Goal: Task Accomplishment & Management: Use online tool/utility

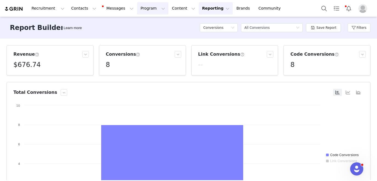
click at [140, 9] on button "Program Program" at bounding box center [152, 8] width 31 height 12
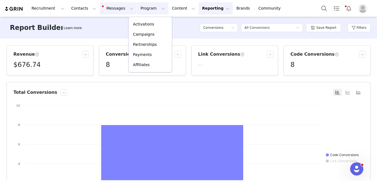
click at [110, 8] on button "Messages Messages" at bounding box center [118, 8] width 37 height 12
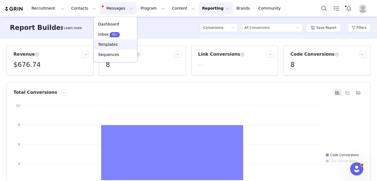
click at [113, 45] on p "Templates" at bounding box center [107, 45] width 19 height 6
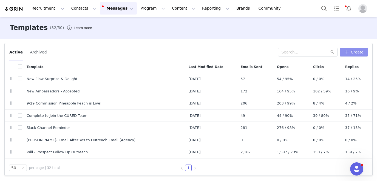
click at [354, 52] on button "Create" at bounding box center [353, 52] width 28 height 9
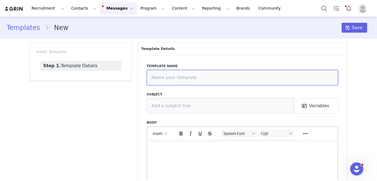
click at [200, 80] on input "text" at bounding box center [242, 77] width 191 height 15
type input "10/1 Team CURED Day Announcement"
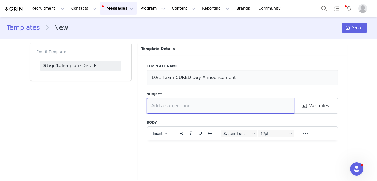
click at [185, 107] on input "text" at bounding box center [221, 105] width 148 height 15
click at [322, 107] on button "Variables" at bounding box center [316, 105] width 44 height 15
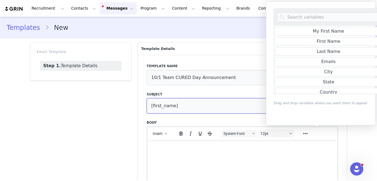
click at [199, 107] on input "[first_name]" at bounding box center [221, 105] width 148 height 15
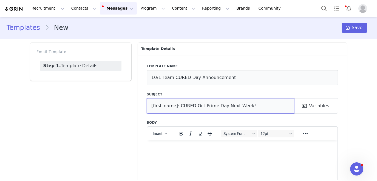
type input "[first_name]: CURED Oct Prime Day Next Week!"
click at [228, 144] on p "Rich Text Area. Press ALT-0 for help." at bounding box center [242, 147] width 182 height 6
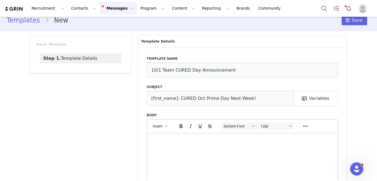
scroll to position [8, 0]
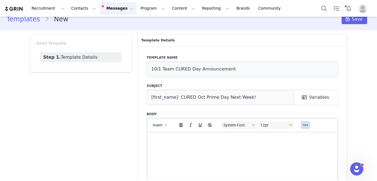
click at [304, 125] on icon "Reveal or hide additional toolbar items" at bounding box center [305, 125] width 7 height 7
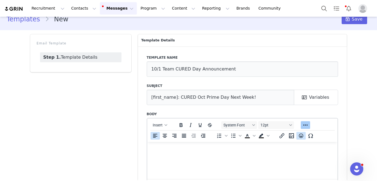
click at [301, 137] on icon "Emojis" at bounding box center [300, 135] width 7 height 7
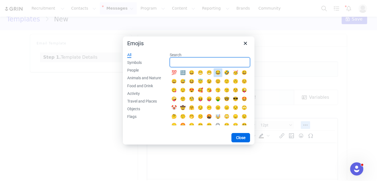
click at [219, 65] on input "Search" at bounding box center [210, 62] width 80 height 10
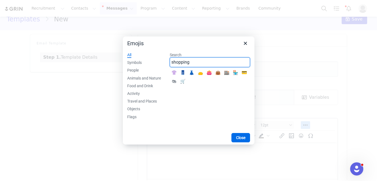
type input "shopping"
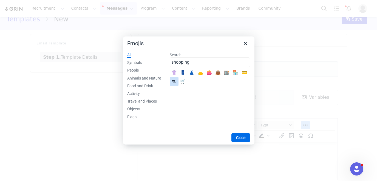
click at [176, 80] on div "🛍" at bounding box center [174, 81] width 7 height 7
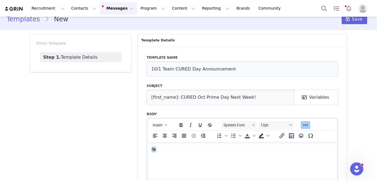
drag, startPoint x: 157, startPoint y: 151, endPoint x: 152, endPoint y: 151, distance: 5.2
click at [152, 151] on p "🛍" at bounding box center [242, 149] width 182 height 6
copy p "🛍"
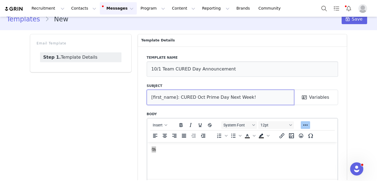
click at [253, 99] on input "[first_name]: CURED Oct Prime Day Next Week!" at bounding box center [221, 97] width 148 height 15
type input "[first_name]: CURED Oct Prime Day Next Week! 🛍"
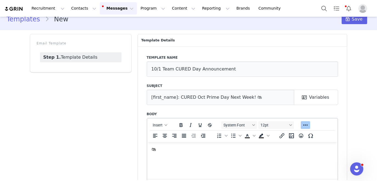
click at [170, 149] on p "🛍" at bounding box center [242, 149] width 182 height 6
click at [325, 100] on button "Variables" at bounding box center [316, 97] width 44 height 15
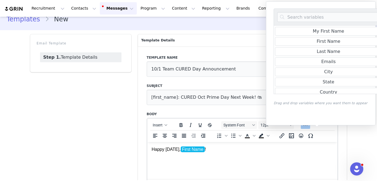
click at [122, 124] on div "Email Template Step 1. Template Details" at bounding box center [81, 122] width 108 height 183
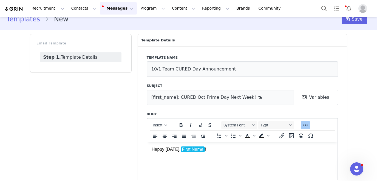
scroll to position [42, 0]
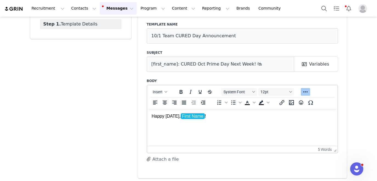
click at [156, 128] on p "Rich Text Area. Press ALT-0 for help." at bounding box center [242, 126] width 182 height 6
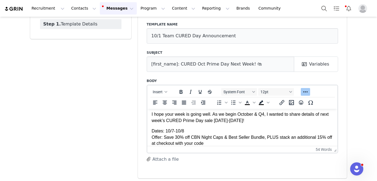
scroll to position [17, 0]
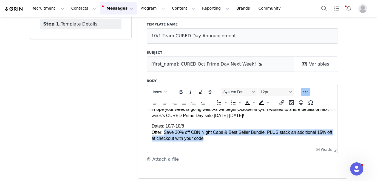
drag, startPoint x: 212, startPoint y: 139, endPoint x: 164, endPoint y: 132, distance: 48.1
click at [164, 132] on p "Dates: 10/7-10/8 Offer: Save 30% off CBN Night Caps & Best Seller Bundle, PLUS …" at bounding box center [242, 132] width 182 height 18
click at [180, 91] on icon "Bold" at bounding box center [180, 91] width 7 height 7
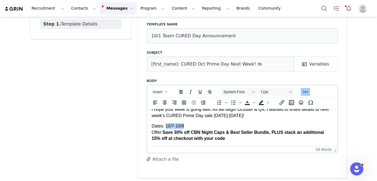
drag, startPoint x: 185, startPoint y: 125, endPoint x: 165, endPoint y: 126, distance: 20.0
click at [165, 126] on p "Dates: 10/7-10/8 Offer: Save 30% off CBN Night Caps & Best Seller Bundle, PLUS …" at bounding box center [242, 132] width 182 height 18
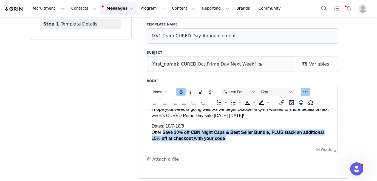
drag, startPoint x: 230, startPoint y: 138, endPoint x: 164, endPoint y: 132, distance: 66.8
click at [164, 132] on p "Dates: 10/7-10/8 Offer: Save 30% off CBN Night Caps & Best Seller Bundle, PLUS …" at bounding box center [242, 132] width 182 height 18
click at [180, 94] on icon "Bold" at bounding box center [180, 91] width 7 height 7
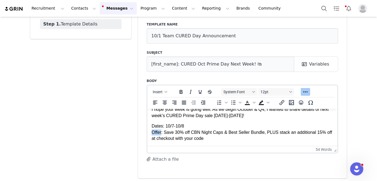
drag, startPoint x: 161, startPoint y: 132, endPoint x: 151, endPoint y: 132, distance: 9.9
click at [151, 132] on p "Dates: 10/7-10/8 Offer: Save 30% off CBN Night Caps & Best Seller Bundle, PLUS …" at bounding box center [242, 132] width 182 height 18
click at [179, 88] on icon "Bold" at bounding box center [180, 91] width 7 height 7
drag, startPoint x: 162, startPoint y: 127, endPoint x: 151, endPoint y: 127, distance: 11.8
click at [151, 127] on html "Happy [DATE], First Name ! I hope your week is going well. As we begin October …" at bounding box center [242, 118] width 190 height 54
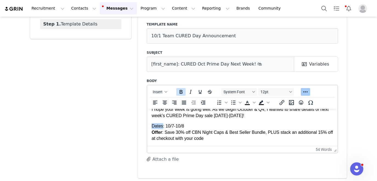
click at [179, 94] on icon "Bold" at bounding box center [180, 91] width 7 height 7
click at [216, 136] on p "Dates : 10/7-10/8 Offer : Save 30% off CBN Night Caps & Best Seller Bundle, PLU…" at bounding box center [242, 132] width 182 height 18
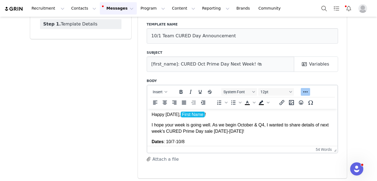
scroll to position [0, 0]
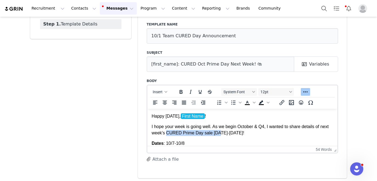
drag, startPoint x: 167, startPoint y: 134, endPoint x: 218, endPoint y: 134, distance: 50.9
click at [218, 134] on p "I hope your week is going well. As we begin October & Q4, I wanted to share det…" at bounding box center [242, 129] width 182 height 12
click at [197, 135] on p "I hope your week is going well. As we begin October & Q4, I wanted to share det…" at bounding box center [242, 129] width 182 height 12
click at [195, 134] on p "I hope your week is going well. As we begin October & Q4, I wanted to share det…" at bounding box center [242, 129] width 182 height 12
drag, startPoint x: 249, startPoint y: 133, endPoint x: 167, endPoint y: 133, distance: 82.4
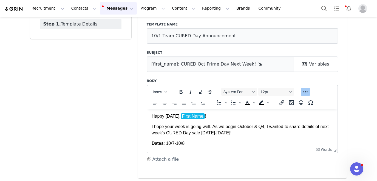
click at [167, 133] on p "I hope your week is going well. As we begin October & Q4, I wanted to share det…" at bounding box center [242, 129] width 182 height 12
click at [178, 90] on icon "Bold" at bounding box center [180, 91] width 7 height 7
click at [262, 132] on p "I hope your week is going well. As we begin October & Q4, I wanted to share det…" at bounding box center [242, 129] width 182 height 12
click at [298, 103] on icon "Emojis" at bounding box center [300, 102] width 7 height 7
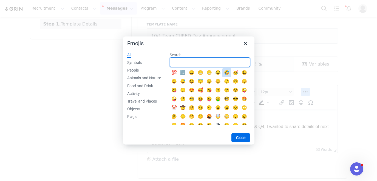
click at [225, 65] on input "Search" at bounding box center [210, 62] width 80 height 10
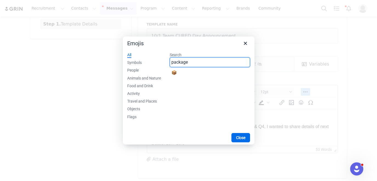
type input "package"
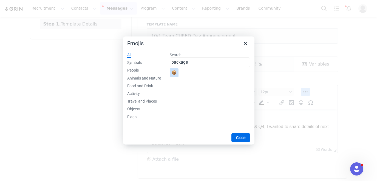
click at [177, 74] on div "📦" at bounding box center [174, 72] width 7 height 7
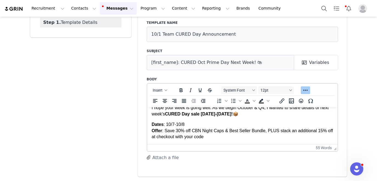
scroll to position [44, 0]
drag, startPoint x: 266, startPoint y: 131, endPoint x: 231, endPoint y: 130, distance: 34.8
click at [231, 130] on p "Dates : 10/7-10/8 Offer : Save 30% off CBN Night Caps & Best Seller Bundle, PLU…" at bounding box center [242, 130] width 182 height 18
click at [279, 101] on icon "Insert/edit link" at bounding box center [281, 100] width 7 height 7
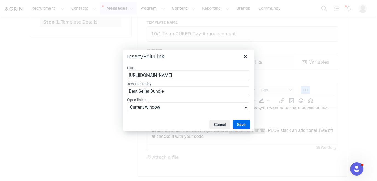
scroll to position [0, 44]
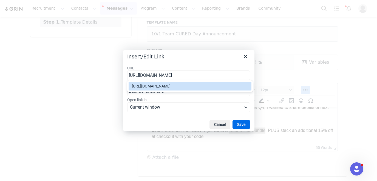
type input "[URL][DOMAIN_NAME]"
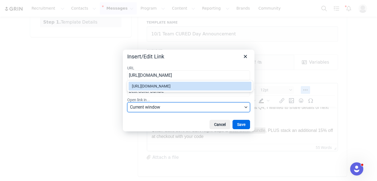
click at [194, 107] on span "Current window" at bounding box center [186, 107] width 113 height 7
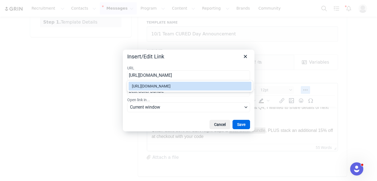
scroll to position [0, 0]
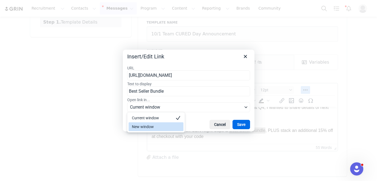
click at [170, 125] on div "New window" at bounding box center [152, 126] width 41 height 7
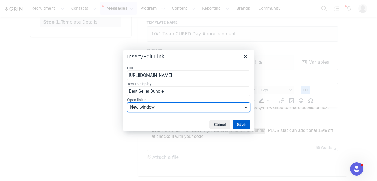
click at [242, 125] on button "Save" at bounding box center [241, 124] width 18 height 9
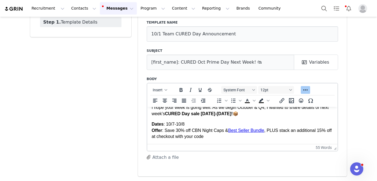
click at [222, 137] on p "Dates : 10/7-10/8 Offer : Save 30% off CBN Night Caps & Best Seller Bundle , PL…" at bounding box center [242, 130] width 182 height 18
drag, startPoint x: 224, startPoint y: 131, endPoint x: 193, endPoint y: 131, distance: 30.7
click at [193, 131] on p "Dates : 10/7-10/8 Offer : Save 30% off CBN Night Caps & Best Seller Bundle , PL…" at bounding box center [242, 130] width 182 height 18
click at [282, 102] on icon "Insert/edit link" at bounding box center [281, 100] width 7 height 7
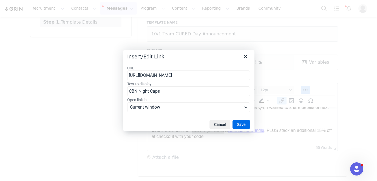
scroll to position [0, 37]
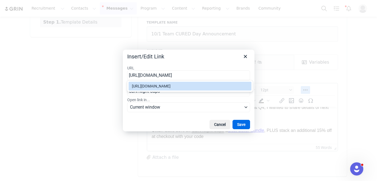
type input "[URL][DOMAIN_NAME]"
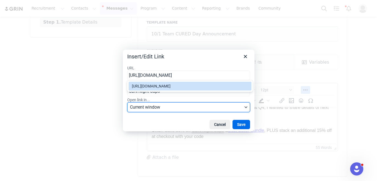
click at [193, 107] on span "Current window" at bounding box center [186, 107] width 113 height 7
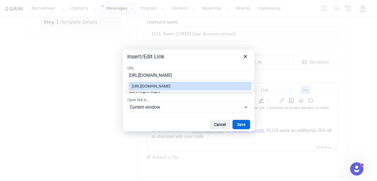
scroll to position [0, 0]
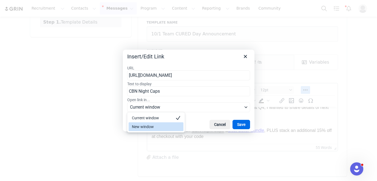
click at [170, 125] on div "New window" at bounding box center [152, 126] width 41 height 7
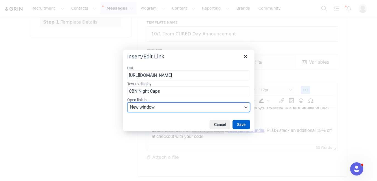
click at [243, 124] on button "Save" at bounding box center [241, 124] width 18 height 9
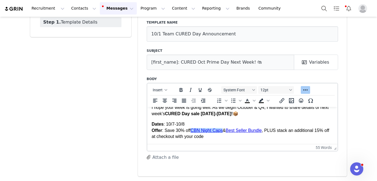
click at [221, 138] on p "Dates : 10/7-10/8 Offer : Save 30% off CBN Night Caps & Best Seller Bundle , PL…" at bounding box center [242, 130] width 182 height 18
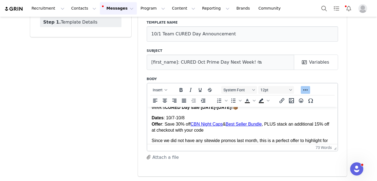
scroll to position [29, 0]
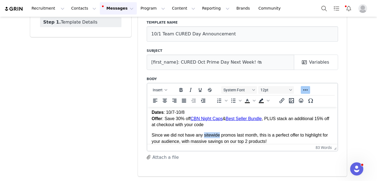
click at [211, 136] on p "Since we did not have any sitewide promos last month, this is a perfect offer t…" at bounding box center [242, 138] width 182 height 12
click at [280, 141] on p "Since we did not have any sitewide promos last month, this is a perfect offer t…" at bounding box center [242, 138] width 182 height 12
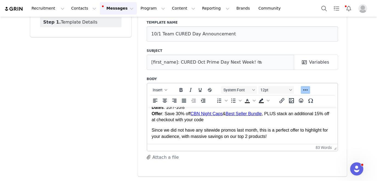
click at [179, 137] on p "Since we did not have any sitewide promos last month, this is a perfect offer t…" at bounding box center [242, 133] width 182 height 12
click at [299, 136] on p "Since we did not have any sitewide promos last month, this is a perfect offer t…" at bounding box center [242, 133] width 182 height 12
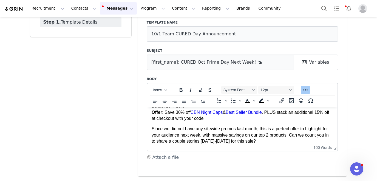
scroll to position [40, 0]
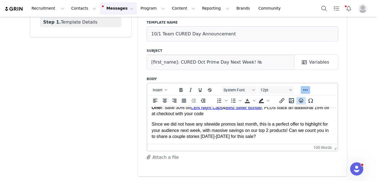
click at [299, 101] on icon "Emojis" at bounding box center [300, 100] width 4 height 4
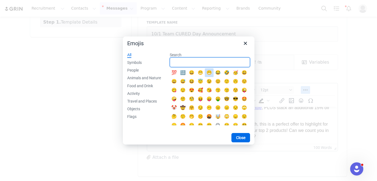
click at [211, 62] on input "Search" at bounding box center [210, 62] width 80 height 10
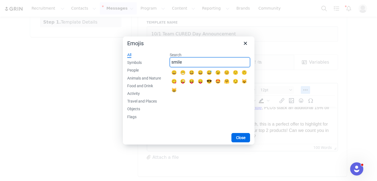
type input "smile"
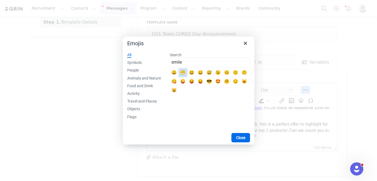
click at [184, 74] on div "😁" at bounding box center [182, 72] width 7 height 7
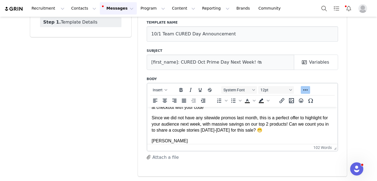
scroll to position [67, 0]
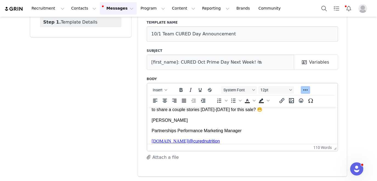
click at [152, 130] on p "Partnerships Performance Marketing Manager" at bounding box center [242, 130] width 182 height 6
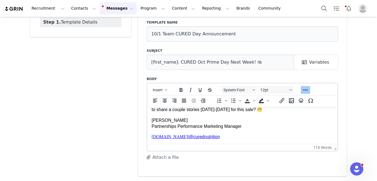
click at [152, 133] on p "[DOMAIN_NAME] | @ curednutrition" at bounding box center [242, 136] width 182 height 6
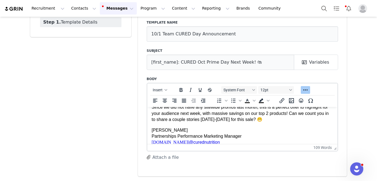
scroll to position [63, 0]
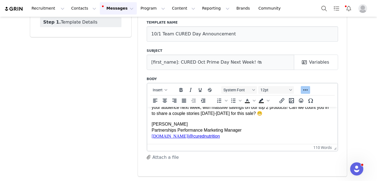
click at [207, 123] on p "[PERSON_NAME] Partnerships Performance Marketing Manager [DOMAIN_NAME] | @ cure…" at bounding box center [242, 130] width 182 height 18
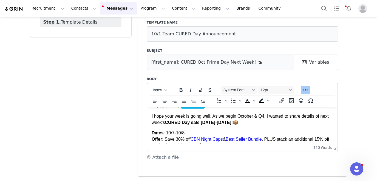
scroll to position [0, 0]
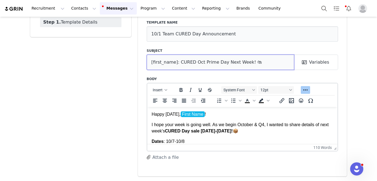
drag, startPoint x: 215, startPoint y: 63, endPoint x: 194, endPoint y: 64, distance: 20.8
click at [194, 64] on input "[first_name]: CURED Oct Prime Day Next Week! 🛍" at bounding box center [221, 61] width 148 height 15
click at [203, 62] on input "[first_name]: CURED Day Next Week! 🛍" at bounding box center [221, 61] width 148 height 15
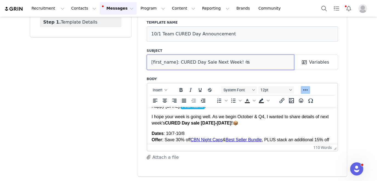
scroll to position [10, 0]
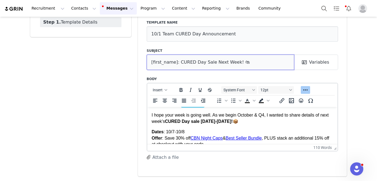
type input "[first_name]: CURED Day Sale Next Week! 🛍"
click at [206, 123] on strong "CURED Day sale [DATE]-[DATE]!" at bounding box center [198, 121] width 68 height 5
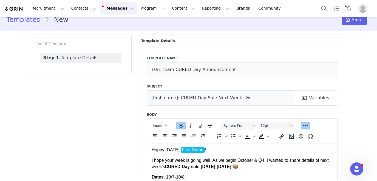
scroll to position [0, 0]
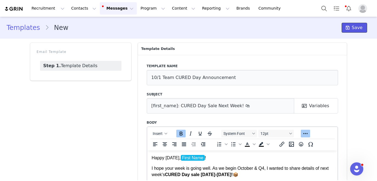
click at [352, 29] on span "Save" at bounding box center [356, 27] width 11 height 7
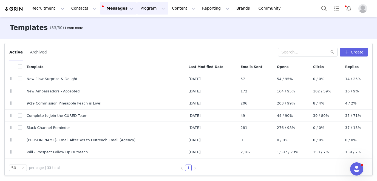
click at [148, 11] on button "Program Program" at bounding box center [152, 8] width 31 height 12
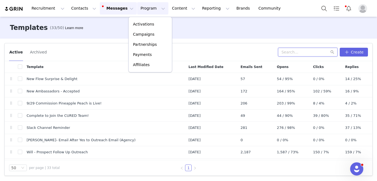
click at [305, 53] on input "text" at bounding box center [307, 52] width 59 height 9
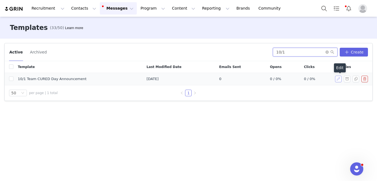
type input "10/1"
click at [338, 79] on button "button" at bounding box center [338, 79] width 7 height 7
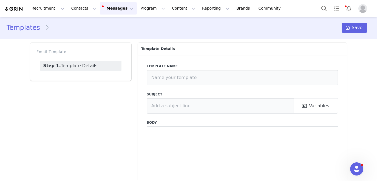
type input "10/1 Team CURED Day Announcement"
type input "[first_name]: CURED Day Sale Next Week! 🛍"
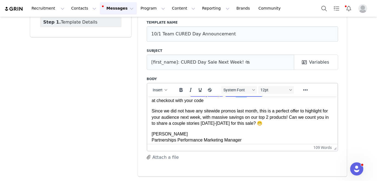
scroll to position [44, 0]
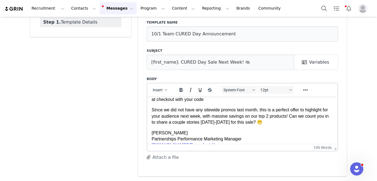
click at [293, 117] on p "Since we did not have any sitewide promos last month, this is a perfect offer t…" at bounding box center [242, 116] width 182 height 18
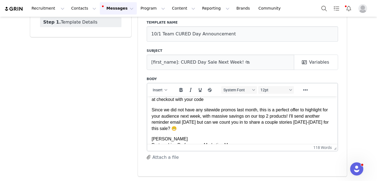
click at [220, 131] on p "Since we did not have any sitewide promos last month, this is a perfect offer t…" at bounding box center [242, 119] width 182 height 25
click at [203, 124] on p "Since we did not have any sitewide promos last month, this is a perfect offer t…" at bounding box center [242, 119] width 182 height 25
click at [254, 128] on p "Since we did not have any sitewide promos last month, this is a perfect offer t…" at bounding box center [242, 119] width 182 height 25
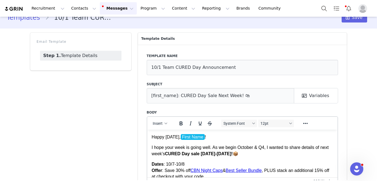
scroll to position [0, 0]
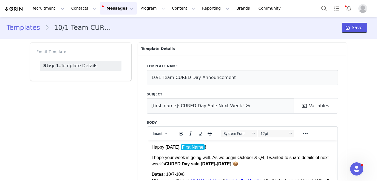
click at [349, 29] on icon at bounding box center [347, 27] width 4 height 4
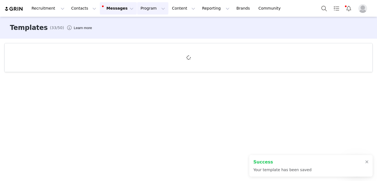
click at [145, 12] on button "Program Program" at bounding box center [152, 8] width 31 height 12
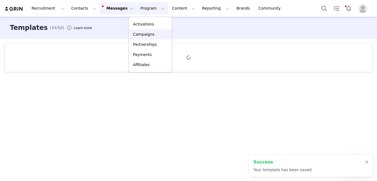
click at [145, 31] on p "Campaigns" at bounding box center [143, 34] width 21 height 6
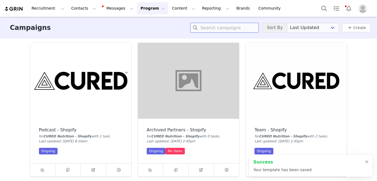
click at [204, 29] on input at bounding box center [224, 28] width 68 height 10
click at [288, 69] on img at bounding box center [295, 81] width 101 height 76
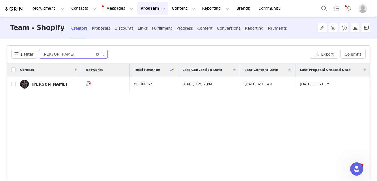
click at [96, 54] on icon "icon: close-circle" at bounding box center [97, 54] width 3 height 3
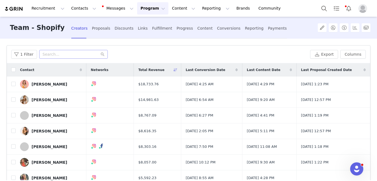
click at [140, 12] on button "Program Program" at bounding box center [152, 8] width 31 height 12
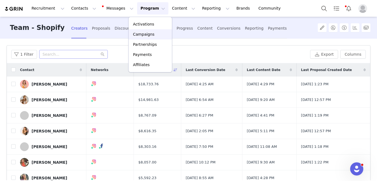
click at [140, 35] on p "Campaigns" at bounding box center [143, 34] width 21 height 6
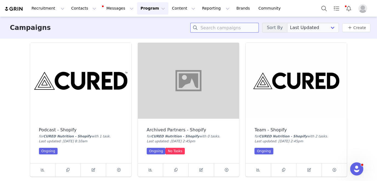
click at [213, 28] on input at bounding box center [224, 28] width 68 height 10
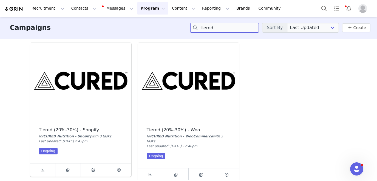
type input "tiered"
click at [81, 69] on img at bounding box center [80, 81] width 101 height 76
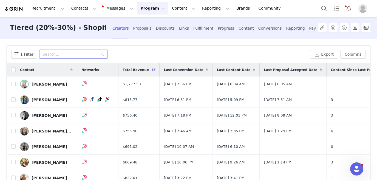
click at [79, 54] on input "text" at bounding box center [73, 54] width 68 height 9
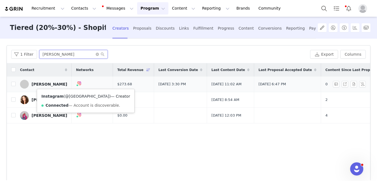
type input "[PERSON_NAME]"
click at [77, 94] on link "@[GEOGRAPHIC_DATA]" at bounding box center [87, 96] width 44 height 4
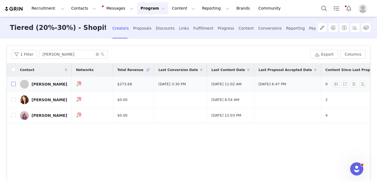
click at [14, 86] on input "checkbox" at bounding box center [13, 84] width 4 height 4
checkbox input "true"
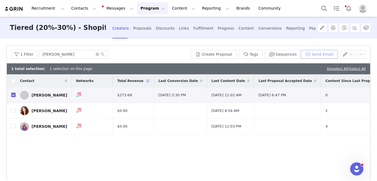
click at [328, 53] on button "Send Email" at bounding box center [318, 54] width 37 height 9
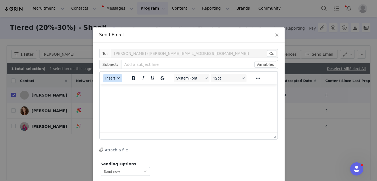
click at [116, 77] on button "Insert" at bounding box center [112, 78] width 19 height 8
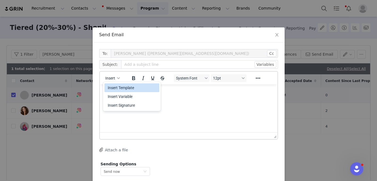
click at [119, 87] on div "Insert Template" at bounding box center [132, 87] width 49 height 7
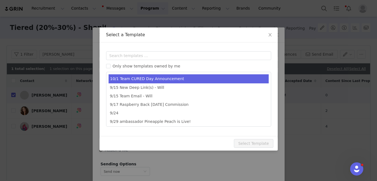
type input "[first_name]: CURED Day Sale Next Week! 🛍"
click at [145, 77] on li "10/1 Team CURED Day Announcement" at bounding box center [188, 78] width 160 height 9
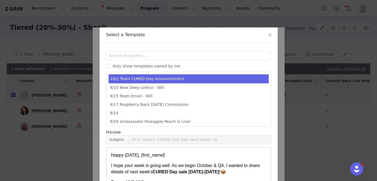
scroll to position [62, 0]
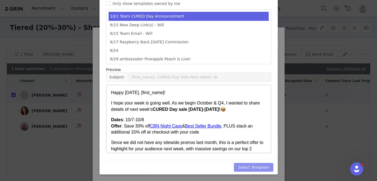
click at [259, 166] on button "Select Template" at bounding box center [253, 167] width 39 height 9
type input "[first_name]: CURED Day Sale Next Week! 🛍"
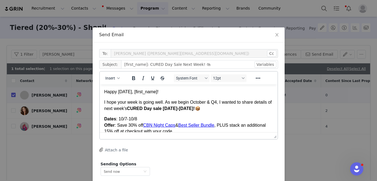
scroll to position [29, 0]
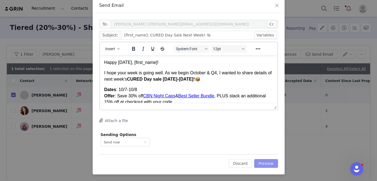
click at [269, 162] on button "Preview" at bounding box center [266, 163] width 24 height 9
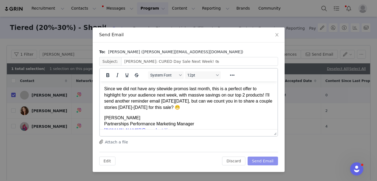
scroll to position [59, 0]
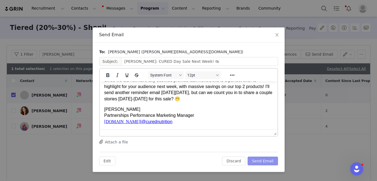
click at [257, 158] on button "Send Email" at bounding box center [262, 160] width 30 height 9
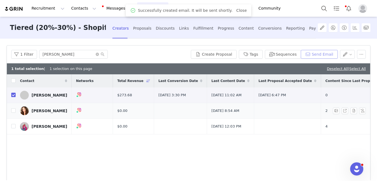
scroll to position [0, 0]
click at [14, 96] on input "checkbox" at bounding box center [13, 95] width 4 height 4
checkbox input "false"
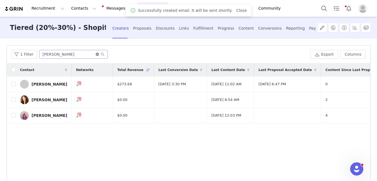
click at [96, 54] on icon "icon: close-circle" at bounding box center [97, 54] width 3 height 3
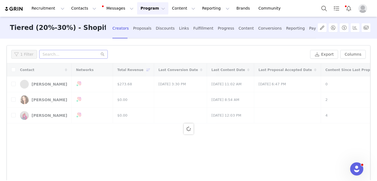
click at [145, 9] on button "Program Program" at bounding box center [152, 8] width 31 height 12
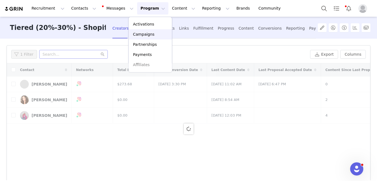
click at [143, 35] on p "Campaigns" at bounding box center [143, 34] width 21 height 6
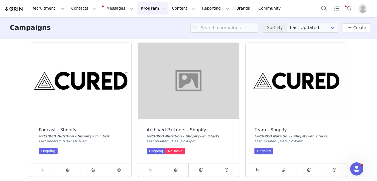
click at [288, 69] on img at bounding box center [295, 81] width 101 height 76
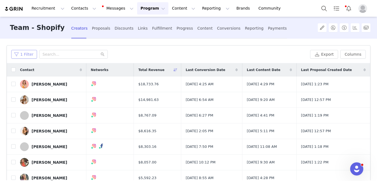
click at [27, 57] on button "1 Filter" at bounding box center [24, 54] width 26 height 9
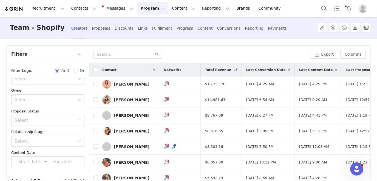
scroll to position [49, 0]
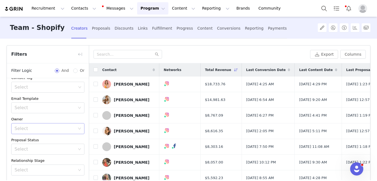
click at [41, 127] on div "Select" at bounding box center [45, 128] width 61 height 5
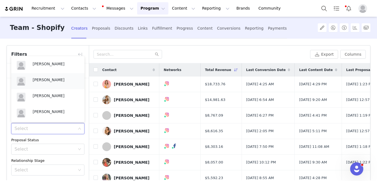
click at [54, 84] on div "[PERSON_NAME]" at bounding box center [56, 81] width 46 height 8
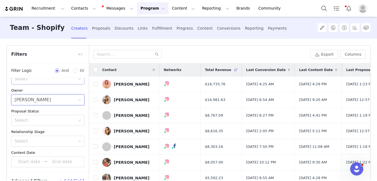
scroll to position [36, 0]
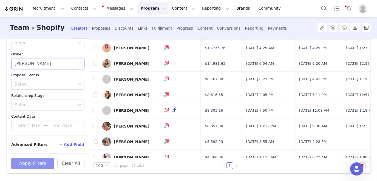
click at [36, 165] on button "Apply Filters" at bounding box center [32, 163] width 43 height 11
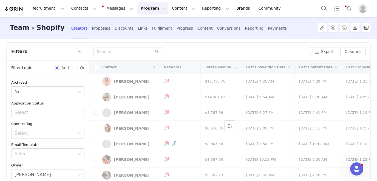
scroll to position [0, 0]
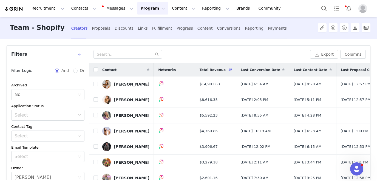
click at [79, 56] on button "button" at bounding box center [80, 54] width 9 height 9
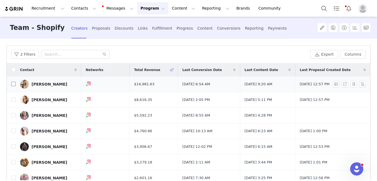
click at [13, 85] on input "checkbox" at bounding box center [13, 84] width 4 height 4
checkbox input "true"
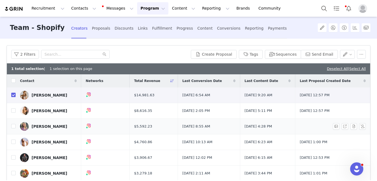
scroll to position [18, 0]
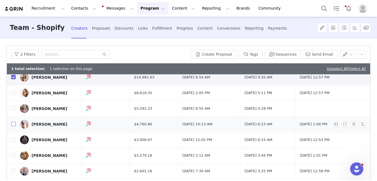
click at [14, 123] on input "checkbox" at bounding box center [13, 124] width 4 height 4
checkbox input "true"
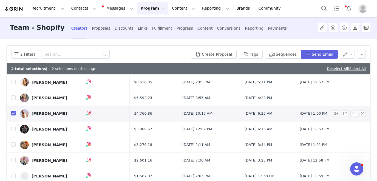
scroll to position [33, 0]
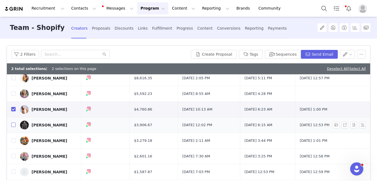
click at [13, 125] on input "checkbox" at bounding box center [13, 124] width 4 height 4
checkbox input "true"
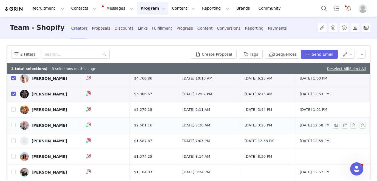
scroll to position [75, 0]
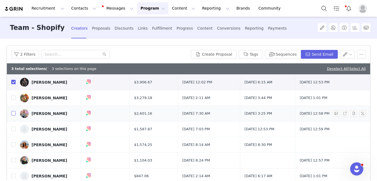
click at [14, 113] on input "checkbox" at bounding box center [13, 113] width 4 height 4
checkbox input "true"
click at [14, 130] on input "checkbox" at bounding box center [13, 129] width 4 height 4
checkbox input "true"
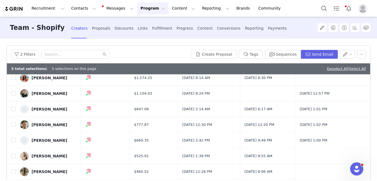
scroll to position [142, 0]
click at [13, 108] on input "checkbox" at bounding box center [13, 108] width 4 height 4
checkbox input "true"
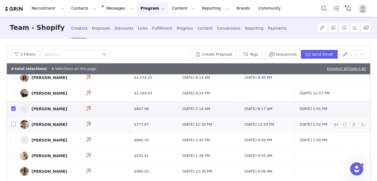
click at [14, 122] on input "checkbox" at bounding box center [13, 124] width 4 height 4
checkbox input "true"
click at [13, 139] on input "checkbox" at bounding box center [13, 139] width 4 height 4
checkbox input "true"
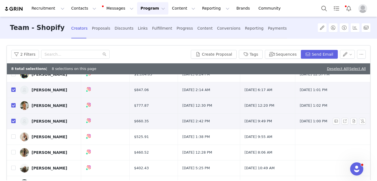
scroll to position [168, 0]
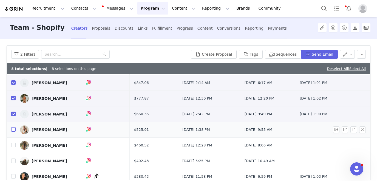
click at [15, 128] on input "checkbox" at bounding box center [13, 129] width 4 height 4
checkbox input "true"
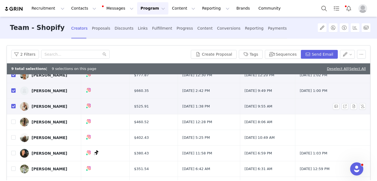
scroll to position [196, 0]
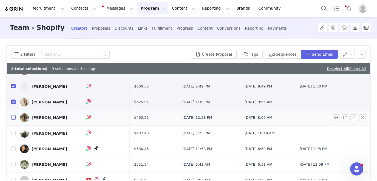
click at [14, 117] on input "checkbox" at bounding box center [13, 117] width 4 height 4
checkbox input "true"
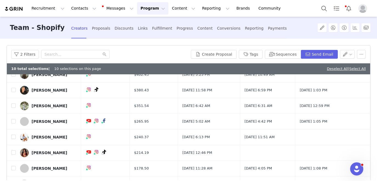
scroll to position [255, 0]
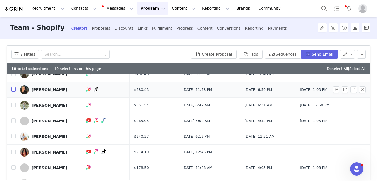
click at [13, 89] on input "checkbox" at bounding box center [13, 89] width 4 height 4
checkbox input "true"
click at [13, 105] on input "checkbox" at bounding box center [13, 105] width 4 height 4
checkbox input "true"
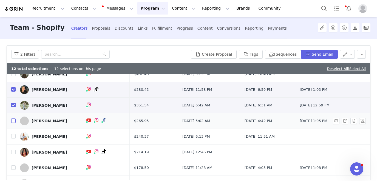
click at [12, 119] on input "checkbox" at bounding box center [13, 120] width 4 height 4
checkbox input "true"
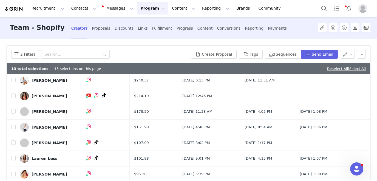
scroll to position [312, 0]
click at [14, 127] on input "checkbox" at bounding box center [13, 126] width 4 height 4
checkbox input "true"
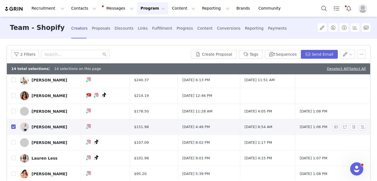
scroll to position [331, 0]
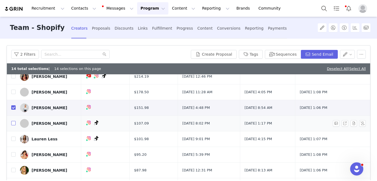
click at [13, 123] on input "checkbox" at bounding box center [13, 123] width 4 height 4
checkbox input "true"
click at [14, 138] on input "checkbox" at bounding box center [13, 138] width 4 height 4
checkbox input "true"
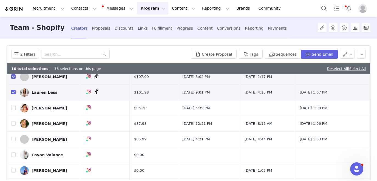
scroll to position [379, 0]
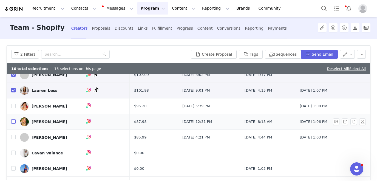
click at [13, 123] on input "checkbox" at bounding box center [13, 121] width 4 height 4
checkbox input "true"
click at [13, 137] on input "checkbox" at bounding box center [13, 137] width 4 height 4
checkbox input "true"
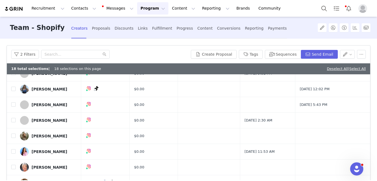
scroll to position [553, 0]
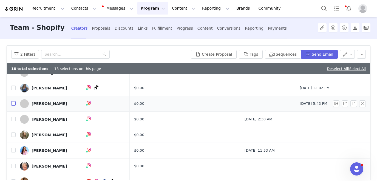
click at [13, 104] on input "checkbox" at bounding box center [13, 103] width 4 height 4
checkbox input "true"
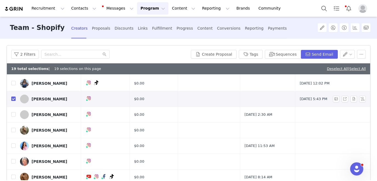
scroll to position [559, 0]
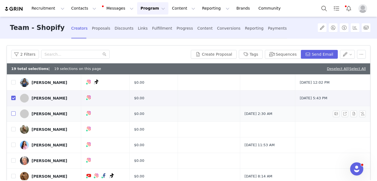
click at [15, 113] on input "checkbox" at bounding box center [13, 113] width 4 height 4
checkbox input "true"
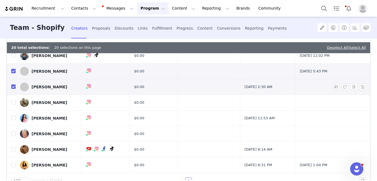
scroll to position [22, 0]
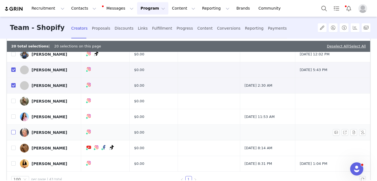
click at [13, 131] on input "checkbox" at bounding box center [13, 132] width 4 height 4
checkbox input "true"
click at [13, 164] on input "checkbox" at bounding box center [13, 163] width 4 height 4
checkbox input "true"
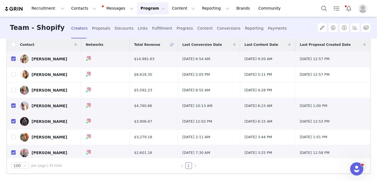
scroll to position [0, 0]
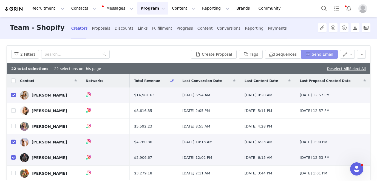
click at [309, 55] on button "Send Email" at bounding box center [318, 54] width 37 height 9
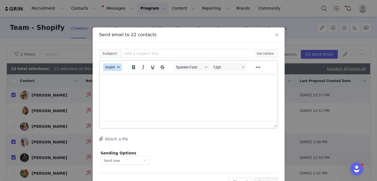
click at [111, 70] on button "Insert" at bounding box center [112, 67] width 19 height 8
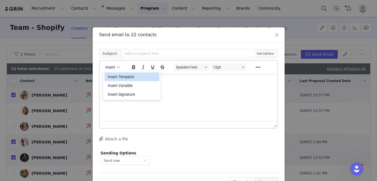
click at [117, 77] on div "Insert Template" at bounding box center [132, 76] width 49 height 7
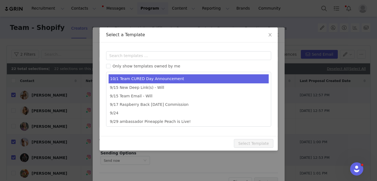
type input "[first_name]: CURED Day Sale Next Week! 🛍"
click at [122, 77] on li "10/1 Team CURED Day Announcement" at bounding box center [188, 78] width 160 height 9
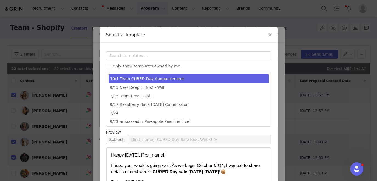
scroll to position [62, 0]
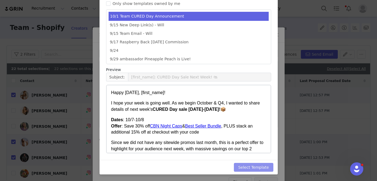
click at [254, 165] on button "Select Template" at bounding box center [253, 167] width 39 height 9
type input "[first_name]: CURED Day Sale Next Week! 🛍"
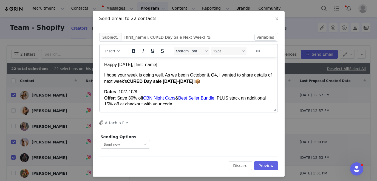
scroll to position [18, 0]
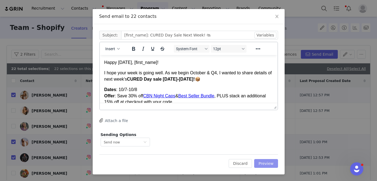
click at [266, 162] on button "Preview" at bounding box center [266, 163] width 24 height 9
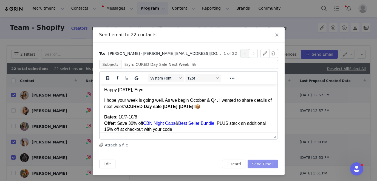
scroll to position [0, 0]
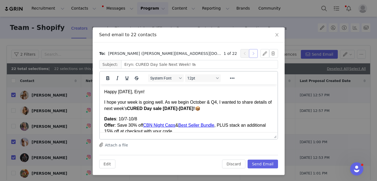
click at [252, 55] on button "button" at bounding box center [253, 53] width 9 height 9
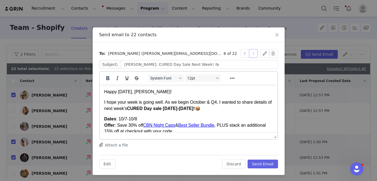
click at [252, 55] on button "button" at bounding box center [253, 53] width 9 height 9
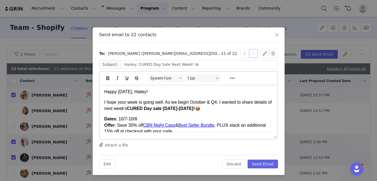
click at [252, 55] on button "button" at bounding box center [253, 53] width 9 height 9
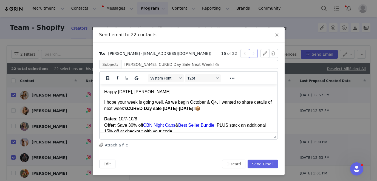
click at [252, 55] on button "button" at bounding box center [253, 53] width 9 height 9
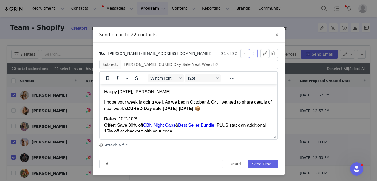
type input "[PERSON_NAME] [PERSON_NAME]: CURED Day Sale Next Week! 🛍"
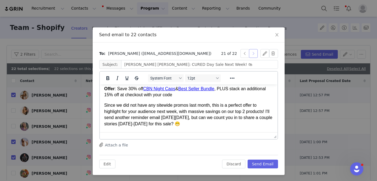
scroll to position [37, 0]
drag, startPoint x: 131, startPoint y: 124, endPoint x: 267, endPoint y: 119, distance: 136.2
click at [267, 119] on p "Since we did not have any sitewide promos last month, this is a perfect offer t…" at bounding box center [188, 114] width 169 height 25
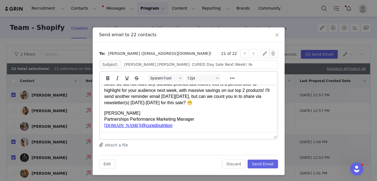
scroll to position [0, 0]
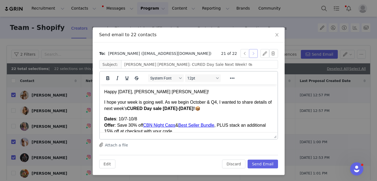
click at [253, 54] on button "button" at bounding box center [253, 53] width 9 height 9
type input "[PERSON_NAME]: CURED Day Sale Next Week! 🛍"
click at [253, 163] on button "Send Email" at bounding box center [262, 163] width 30 height 9
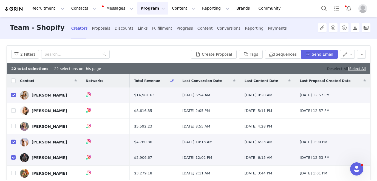
click at [335, 69] on link "Deselect All" at bounding box center [336, 69] width 21 height 4
checkbox input "false"
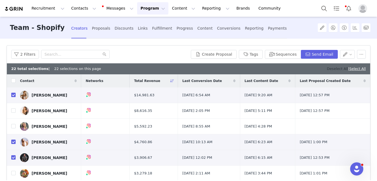
checkbox input "false"
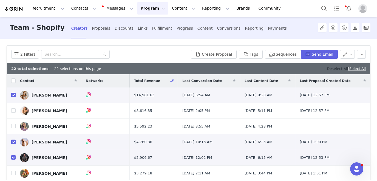
checkbox input "false"
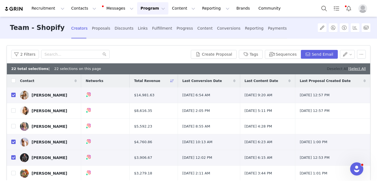
checkbox input "false"
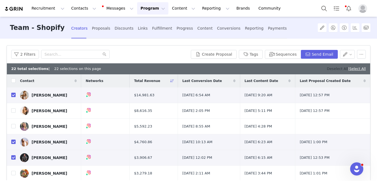
checkbox input "false"
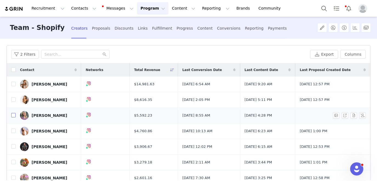
click at [15, 115] on input "checkbox" at bounding box center [13, 115] width 4 height 4
checkbox input "true"
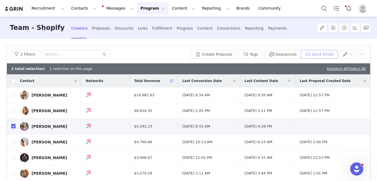
click at [318, 54] on button "Send Email" at bounding box center [318, 54] width 37 height 9
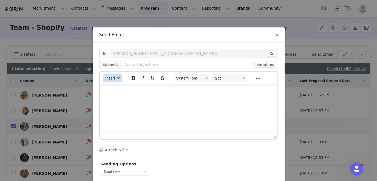
click at [112, 77] on span "Insert" at bounding box center [110, 78] width 10 height 4
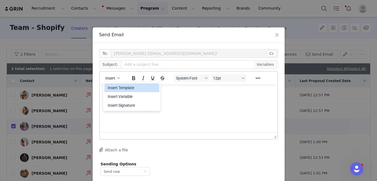
click at [117, 87] on div "Insert Template" at bounding box center [132, 87] width 49 height 7
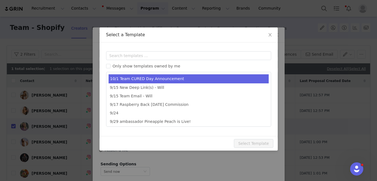
type input "[first_name]: CURED Day Sale Next Week! 🛍"
click at [134, 80] on li "10/1 Team CURED Day Announcement" at bounding box center [188, 78] width 160 height 9
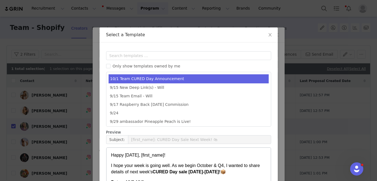
scroll to position [62, 0]
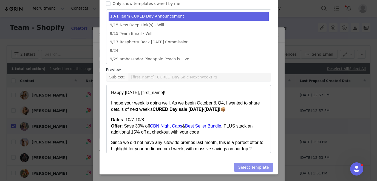
click at [262, 167] on button "Select Template" at bounding box center [253, 167] width 39 height 9
type input "[first_name]: CURED Day Sale Next Week! 🛍"
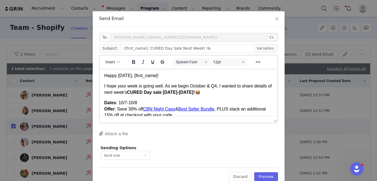
scroll to position [24, 0]
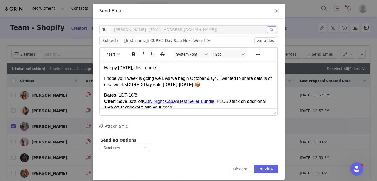
click at [270, 31] on button "Cc" at bounding box center [271, 29] width 9 height 7
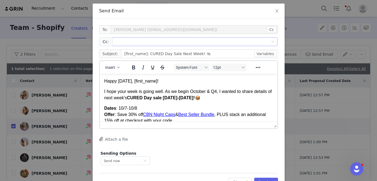
click at [199, 43] on div at bounding box center [192, 42] width 158 height 8
type input "[PERSON_NAME][EMAIL_ADDRESS][DOMAIN_NAME]"
click at [213, 18] on div "Send Email" at bounding box center [189, 11] width 192 height 15
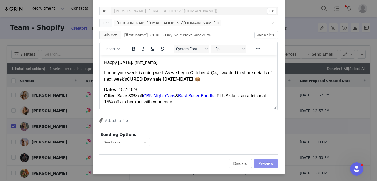
click at [262, 163] on button "Preview" at bounding box center [266, 163] width 24 height 9
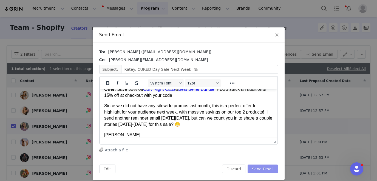
scroll to position [59, 0]
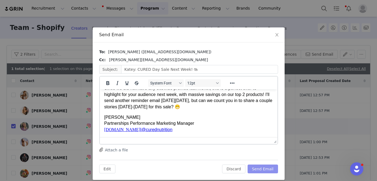
click at [264, 170] on button "Send Email" at bounding box center [262, 168] width 30 height 9
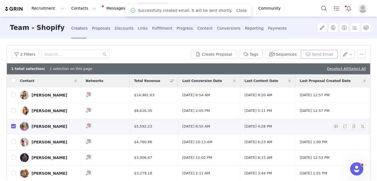
scroll to position [0, 0]
click at [15, 126] on input "checkbox" at bounding box center [13, 126] width 4 height 4
checkbox input "false"
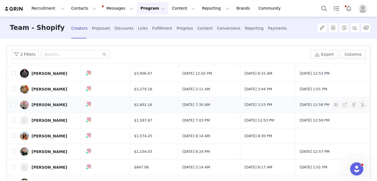
scroll to position [84, 0]
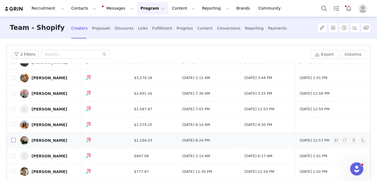
click at [13, 140] on input "checkbox" at bounding box center [13, 140] width 4 height 4
checkbox input "true"
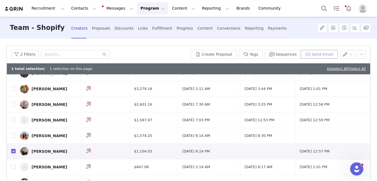
click at [314, 55] on button "Send Email" at bounding box center [318, 54] width 37 height 9
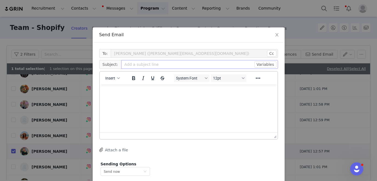
scroll to position [0, 0]
click at [116, 77] on div "button" at bounding box center [118, 78] width 4 height 3
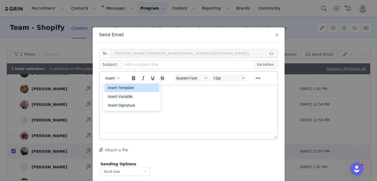
click at [120, 86] on div "Insert Template" at bounding box center [132, 87] width 49 height 7
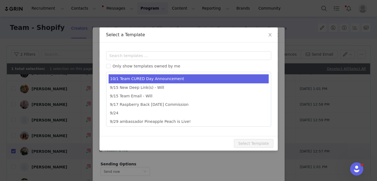
type input "[first_name]: CURED Day Sale Next Week! 🛍"
click at [133, 77] on li "10/1 Team CURED Day Announcement" at bounding box center [188, 78] width 160 height 9
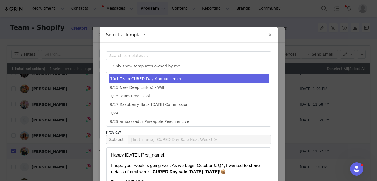
scroll to position [62, 0]
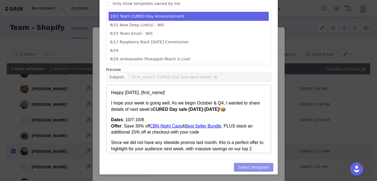
click at [269, 168] on button "Select Template" at bounding box center [253, 167] width 39 height 9
type input "[first_name]: CURED Day Sale Next Week! 🛍"
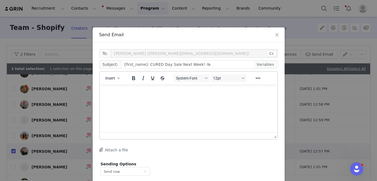
scroll to position [0, 0]
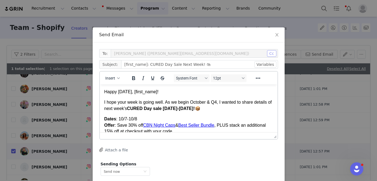
click at [273, 52] on button "Cc" at bounding box center [271, 53] width 9 height 7
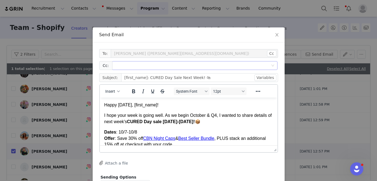
click at [207, 65] on div at bounding box center [192, 65] width 158 height 8
paste input "[PERSON_NAME][EMAIL_ADDRESS][DOMAIN_NAME]"
type input "[PERSON_NAME][EMAIL_ADDRESS][DOMAIN_NAME]"
click at [194, 40] on div "Send Email" at bounding box center [189, 34] width 192 height 15
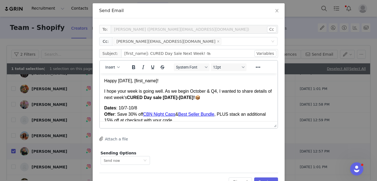
scroll to position [42, 0]
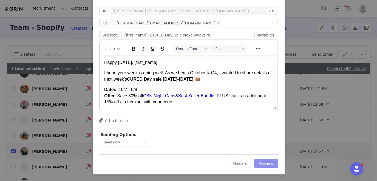
click at [265, 161] on button "Preview" at bounding box center [266, 163] width 24 height 9
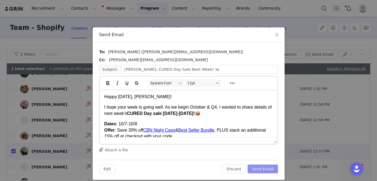
scroll to position [5, 0]
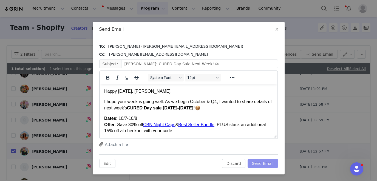
click at [263, 164] on button "Send Email" at bounding box center [262, 163] width 30 height 9
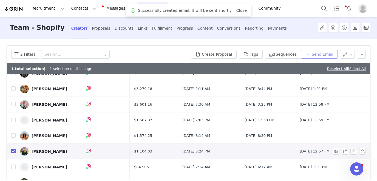
scroll to position [0, 0]
click at [13, 150] on input "checkbox" at bounding box center [13, 151] width 4 height 4
checkbox input "false"
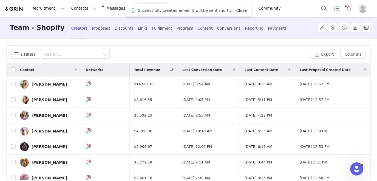
click at [236, 8] on link "Close" at bounding box center [241, 10] width 10 height 4
click at [141, 9] on button "Program Program" at bounding box center [152, 8] width 31 height 12
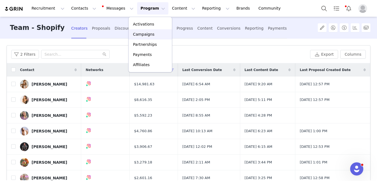
click at [142, 33] on p "Campaigns" at bounding box center [143, 34] width 21 height 6
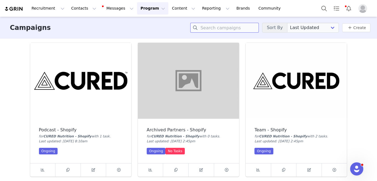
click at [219, 27] on input at bounding box center [224, 28] width 68 height 10
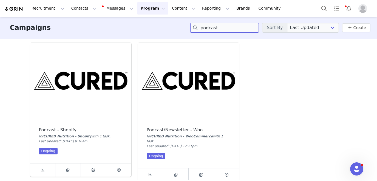
type input "podcast"
click at [93, 73] on img at bounding box center [80, 81] width 101 height 76
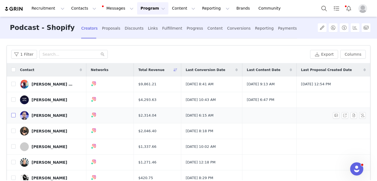
click at [14, 116] on input "checkbox" at bounding box center [13, 115] width 4 height 4
checkbox input "true"
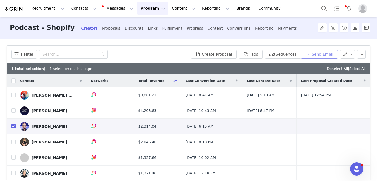
click at [321, 52] on button "Send Email" at bounding box center [318, 54] width 37 height 9
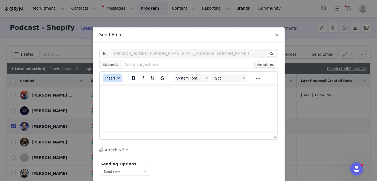
click at [116, 80] on button "Insert" at bounding box center [112, 78] width 19 height 8
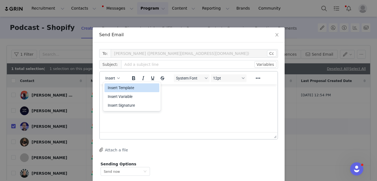
click at [120, 87] on div "Insert Template" at bounding box center [132, 87] width 49 height 7
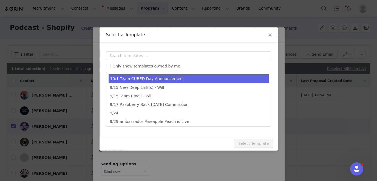
type input "[first_name]: CURED Day Sale Next Week! 🛍"
click at [133, 77] on li "10/1 Team CURED Day Announcement" at bounding box center [188, 78] width 160 height 9
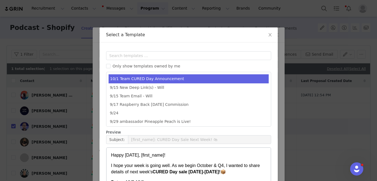
scroll to position [62, 0]
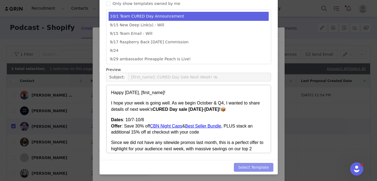
click at [261, 166] on button "Select Template" at bounding box center [253, 167] width 39 height 9
type input "[first_name]: CURED Day Sale Next Week! 🛍"
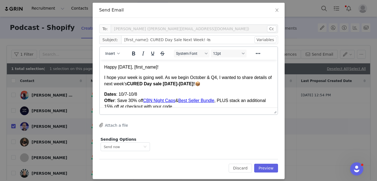
scroll to position [29, 0]
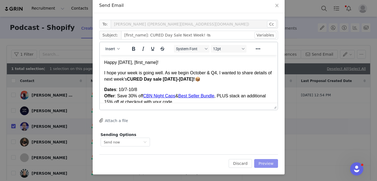
click at [265, 161] on button "Preview" at bounding box center [266, 163] width 24 height 9
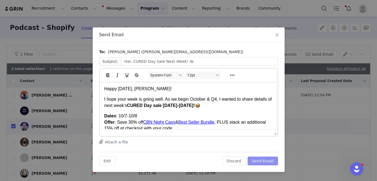
scroll to position [0, 0]
click at [150, 89] on p "Happy [DATE], [PERSON_NAME]!" at bounding box center [188, 89] width 169 height 6
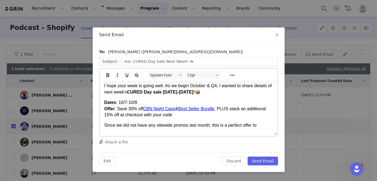
scroll to position [15, 0]
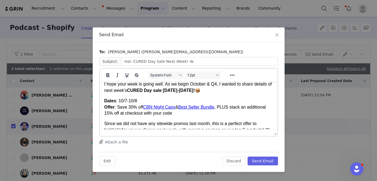
click at [108, 114] on p "Dates : 10/7-10/8 Offer : Save 30% off CBN Night Caps & Best Seller Bundle , PL…" at bounding box center [188, 107] width 169 height 18
click at [163, 114] on p "Dates : 10/7-10/8 Offer : Save 30% off CBN Night Caps & Best Seller Bundle , PL…" at bounding box center [188, 107] width 169 height 18
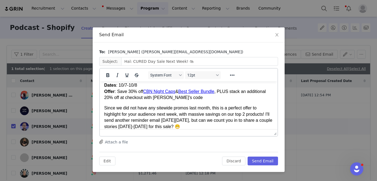
scroll to position [31, 0]
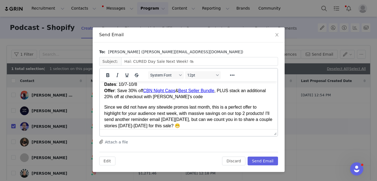
click at [256, 108] on p "Since we did not have any sitewide promos last month, this is a perfect offer t…" at bounding box center [188, 116] width 169 height 25
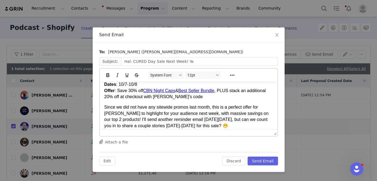
click at [143, 115] on p "Since we did not have any sitewide promos last month, this is a perfect offer f…" at bounding box center [188, 116] width 169 height 25
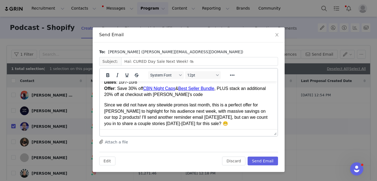
scroll to position [35, 0]
click at [210, 117] on p "Since we did not have any sitewide promos last month, this is a perfect offer f…" at bounding box center [188, 113] width 169 height 25
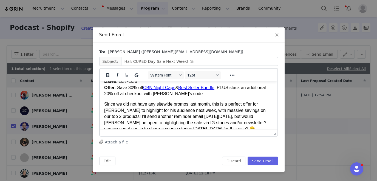
scroll to position [43, 0]
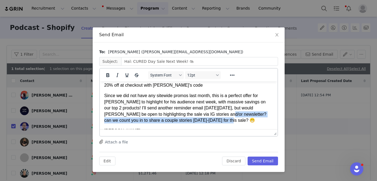
drag, startPoint x: 209, startPoint y: 121, endPoint x: 209, endPoint y: 115, distance: 6.0
click at [209, 115] on p "Since we did not have any sitewide promos last month, this is a perfect offer f…" at bounding box center [188, 108] width 169 height 31
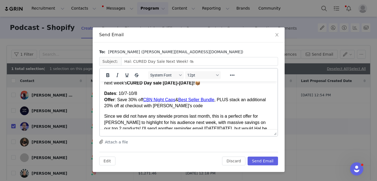
scroll to position [59, 0]
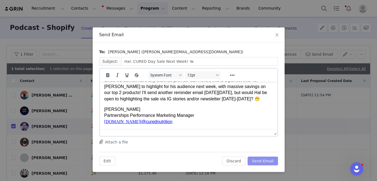
click at [261, 158] on button "Send Email" at bounding box center [262, 160] width 30 height 9
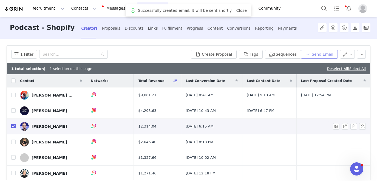
scroll to position [0, 0]
click at [14, 126] on input "checkbox" at bounding box center [13, 126] width 4 height 4
checkbox input "false"
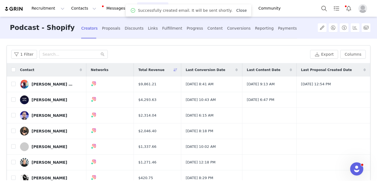
click at [238, 10] on link "Close" at bounding box center [241, 10] width 10 height 4
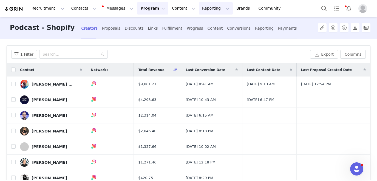
click at [206, 10] on button "Reporting Reporting" at bounding box center [216, 8] width 34 height 12
click at [203, 33] on p "Report Builder" at bounding box center [202, 34] width 27 height 6
